Goal: Information Seeking & Learning: Learn about a topic

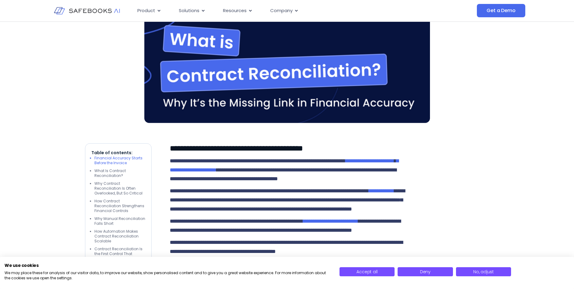
scroll to position [242, 0]
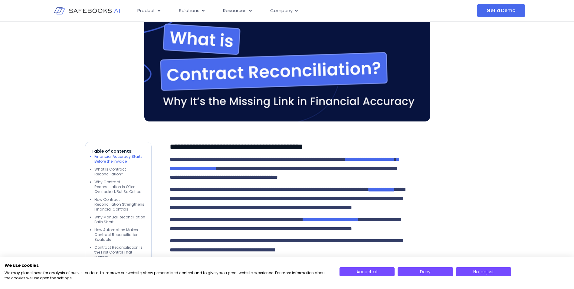
click at [369, 192] on span "**********" at bounding box center [381, 189] width 25 height 5
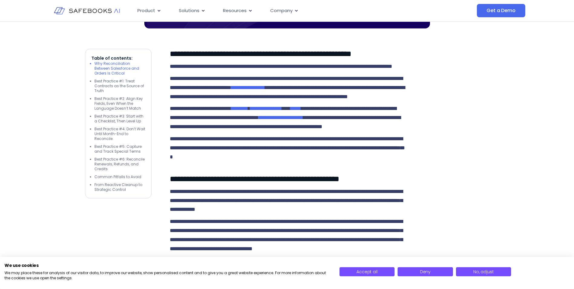
scroll to position [333, 0]
